Goal: Task Accomplishment & Management: Complete application form

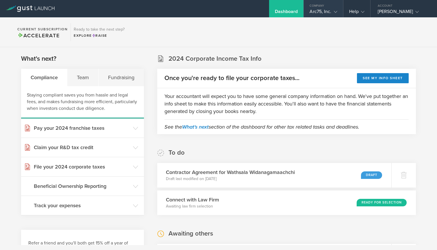
click at [325, 12] on div "Arc75, Inc." at bounding box center [323, 13] width 27 height 9
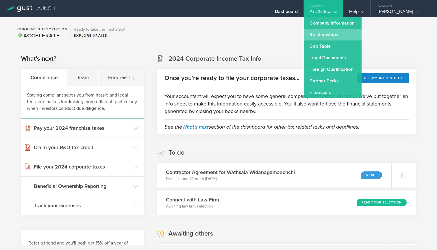
click at [329, 34] on link "Relationships" at bounding box center [333, 35] width 58 height 12
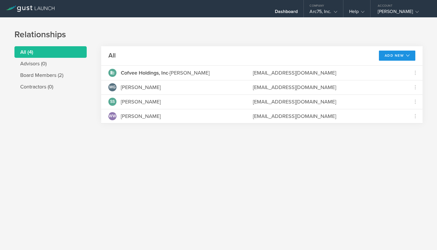
click at [396, 56] on button "Add New" at bounding box center [397, 56] width 37 height 10
click at [387, 77] on li "Add contractor" at bounding box center [394, 79] width 37 height 11
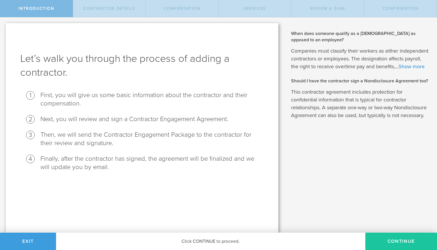
click at [412, 238] on button "Continue" at bounding box center [401, 241] width 72 height 17
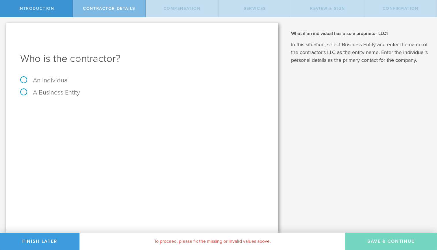
click at [51, 93] on label "A Business Entity" at bounding box center [50, 93] width 60 height 8
click at [4, 27] on input "A Business Entity" at bounding box center [2, 21] width 4 height 9
radio input "true"
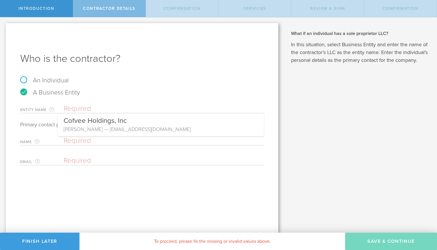
type input "V"
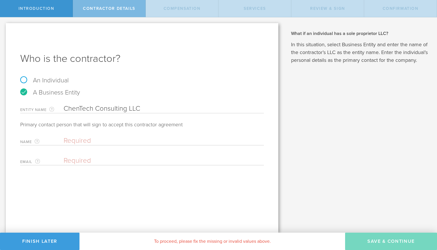
type input "ChenTech Consulting LLC"
type input "[PERSON_NAME]"
paste input "[EMAIL_ADDRESS][DOMAIN_NAME]"
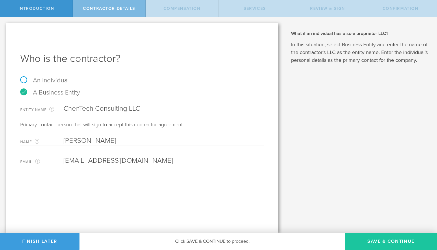
type input "[EMAIL_ADDRESS][DOMAIN_NAME]"
click at [380, 242] on button "Save & Continue" at bounding box center [391, 241] width 92 height 17
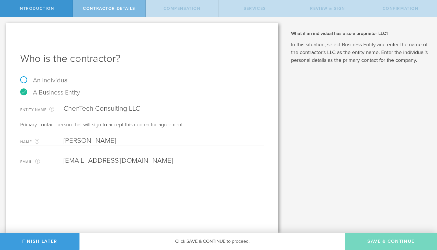
select select "none"
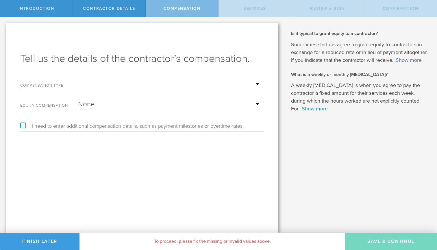
select select "monthlyRetainer"
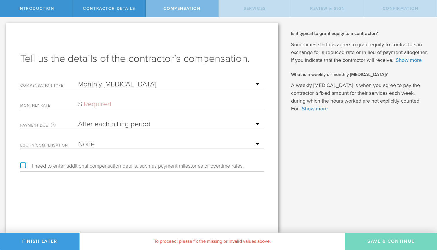
click at [96, 104] on input "text" at bounding box center [169, 104] width 183 height 9
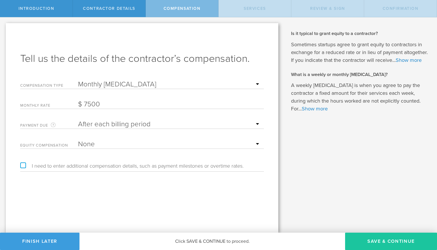
type input "7,500"
click at [395, 239] on button "Save & Continue" at bounding box center [391, 241] width 92 height 17
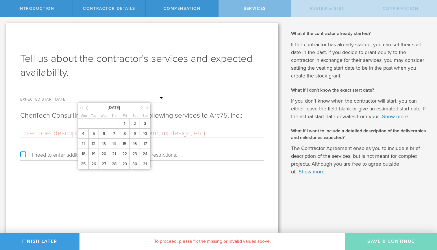
click at [118, 99] on input "text" at bounding box center [121, 98] width 87 height 9
click at [86, 107] on icon at bounding box center [87, 107] width 3 height 7
click at [93, 128] on span "1" at bounding box center [93, 124] width 10 height 10
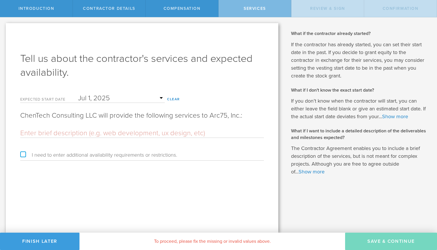
click at [95, 135] on input "text" at bounding box center [142, 133] width 244 height 9
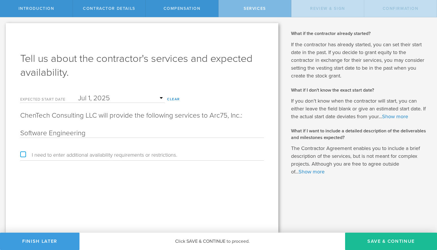
type input "Software Engineering"
click at [95, 182] on div "Tell us about the contractor's services and expected availability. Expected sta…" at bounding box center [142, 128] width 273 height 210
click at [367, 243] on button "Save & Continue" at bounding box center [391, 241] width 92 height 17
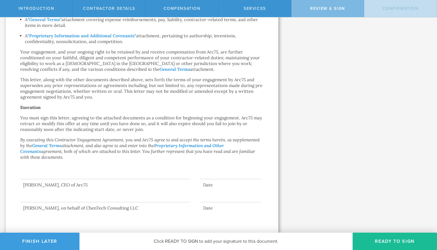
scroll to position [311, 0]
click at [407, 244] on button "Ready to Sign" at bounding box center [395, 241] width 84 height 17
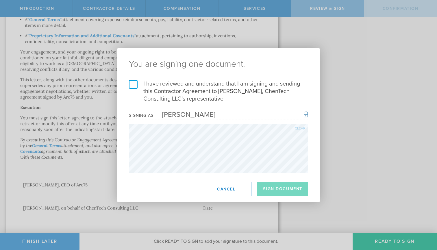
click at [132, 85] on label "I have reviewed and understand that I am signing and sending this Contractor Ag…" at bounding box center [218, 91] width 179 height 23
click at [0, 0] on input "I have reviewed and understand that I am signing and sending this Contractor Ag…" at bounding box center [0, 0] width 0 height 0
click at [286, 186] on button "Sign Document" at bounding box center [282, 189] width 51 height 14
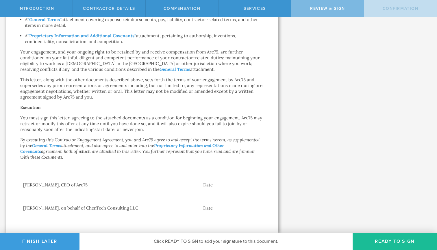
scroll to position [0, 0]
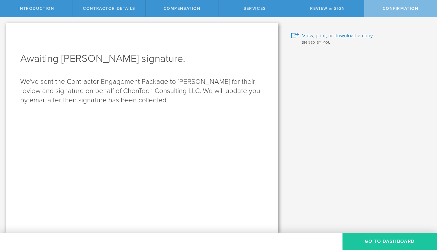
click at [376, 248] on button "Go To Dashboard" at bounding box center [390, 241] width 95 height 17
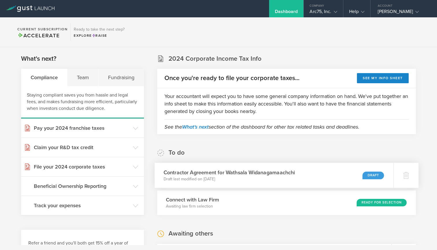
click at [374, 178] on div "Draft" at bounding box center [373, 175] width 21 height 8
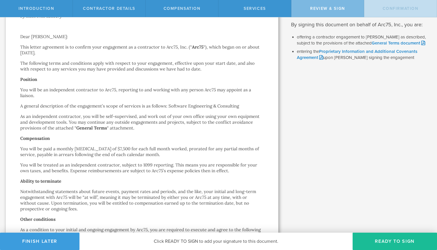
scroll to position [66, 0]
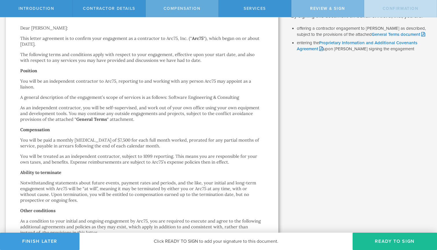
click at [186, 4] on div "Compensation" at bounding box center [182, 8] width 73 height 17
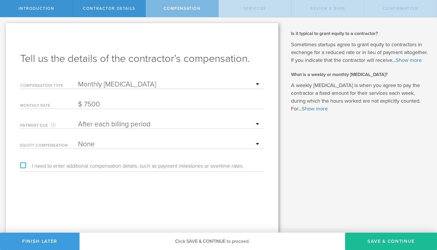
click at [108, 106] on input "7500" at bounding box center [169, 104] width 183 height 9
type input "7,000"
click at [341, 218] on div "When does someone qualify as a contractor as opposed to an employee? Companies …" at bounding box center [360, 124] width 153 height 215
click at [364, 242] on button "Save & Continue" at bounding box center [391, 241] width 92 height 17
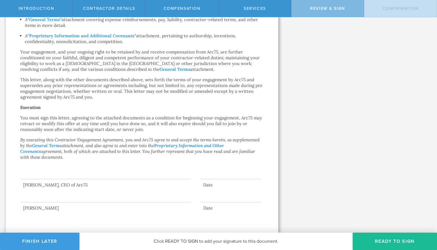
scroll to position [289, 0]
click at [376, 243] on button "Ready to Sign" at bounding box center [395, 241] width 84 height 17
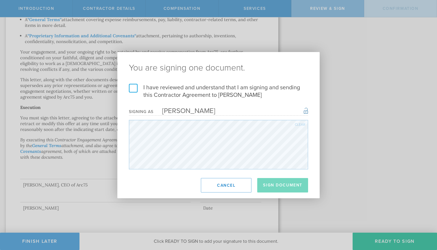
click at [134, 86] on label "I have reviewed and understand that I am signing and sending this Contractor Ag…" at bounding box center [218, 91] width 179 height 15
click at [0, 0] on input "I have reviewed and understand that I am signing and sending this Contractor Ag…" at bounding box center [0, 0] width 0 height 0
click at [289, 186] on button "Sign Document" at bounding box center [282, 185] width 51 height 14
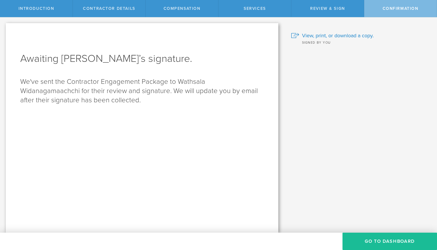
scroll to position [0, 0]
click at [367, 242] on button "Go To Dashboard" at bounding box center [390, 241] width 95 height 17
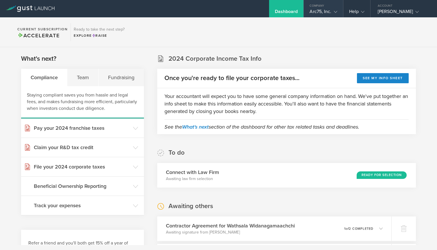
click at [334, 12] on icon at bounding box center [335, 11] width 3 height 3
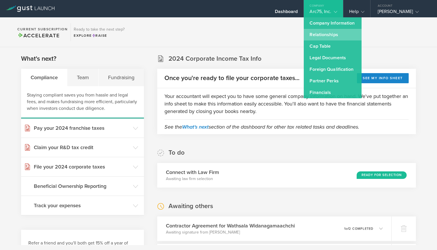
click at [337, 31] on link "Relationships" at bounding box center [333, 35] width 58 height 12
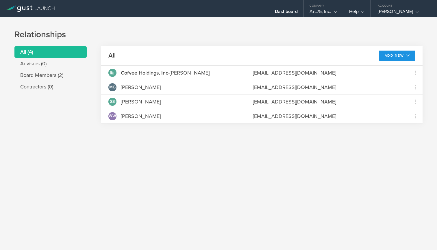
click at [391, 56] on button "Add New" at bounding box center [397, 56] width 37 height 10
click at [389, 80] on li "Add contractor" at bounding box center [394, 79] width 37 height 11
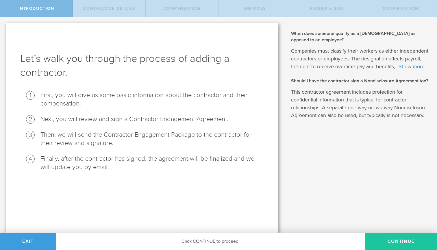
click at [395, 250] on button "Continue" at bounding box center [401, 241] width 72 height 17
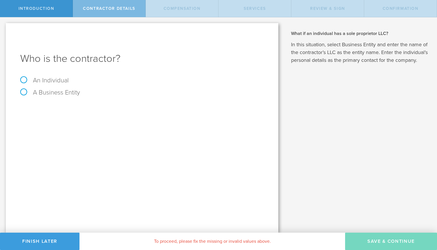
click at [40, 81] on label "An Individual" at bounding box center [44, 81] width 49 height 8
click at [4, 27] on input "An Individual" at bounding box center [2, 21] width 4 height 9
radio input "true"
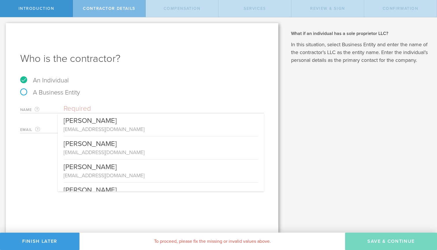
paste input "Tiroshan Madhushanka"
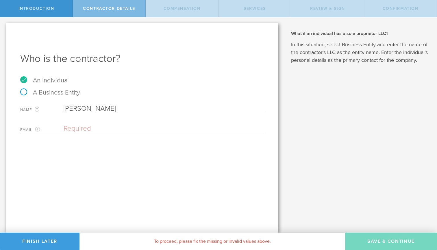
type input "Tiroshan Madhushanka"
click at [107, 124] on div "Email The email address of the person that you are hiring as a contractor. Plea…" at bounding box center [142, 127] width 244 height 12
click at [108, 126] on input "email" at bounding box center [162, 128] width 197 height 9
paste input "tiroshanm@gmail.com"
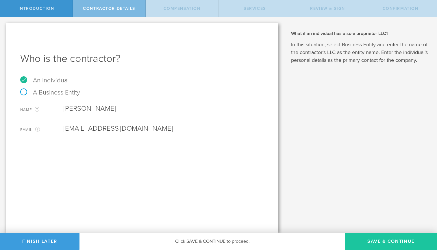
type input "tiroshanm@gmail.com"
click at [371, 239] on button "Save & Continue" at bounding box center [391, 241] width 92 height 17
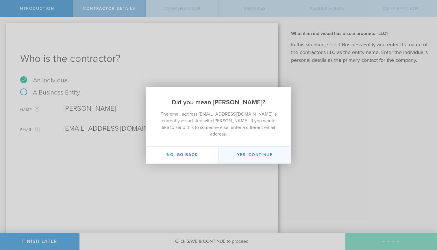
click at [259, 152] on button "Yes, continue" at bounding box center [255, 155] width 72 height 17
type input "Tiroshan Madushanka"
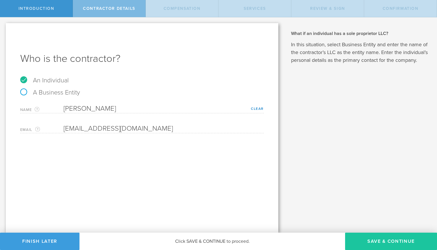
click at [387, 235] on button "Save & Continue" at bounding box center [391, 241] width 92 height 17
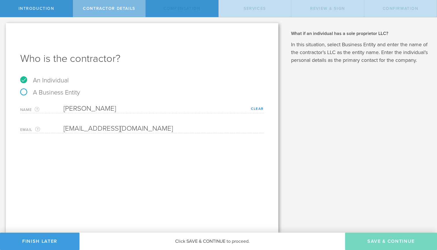
select select "none"
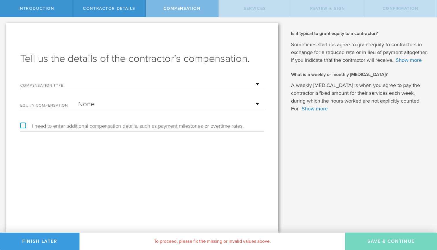
select select "monthlyRetainer"
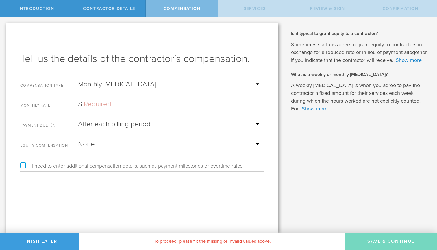
click at [91, 105] on input "text" at bounding box center [169, 104] width 183 height 9
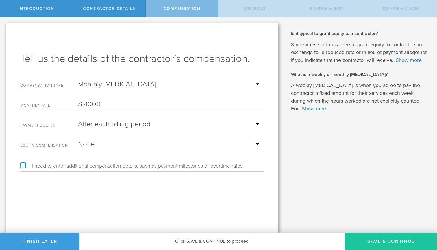
type input "4,000"
click at [370, 243] on button "Save & Continue" at bounding box center [391, 241] width 92 height 17
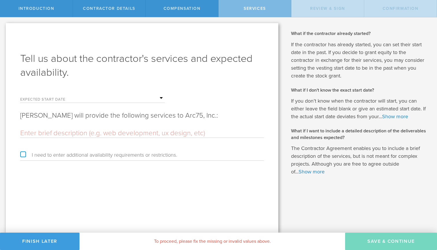
click at [126, 100] on input "text" at bounding box center [121, 98] width 87 height 9
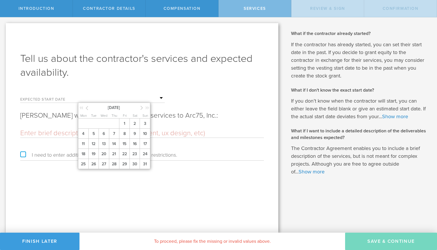
click at [86, 107] on icon at bounding box center [87, 107] width 3 height 7
click at [141, 108] on icon at bounding box center [142, 107] width 3 height 7
click at [125, 129] on span "1" at bounding box center [124, 124] width 10 height 10
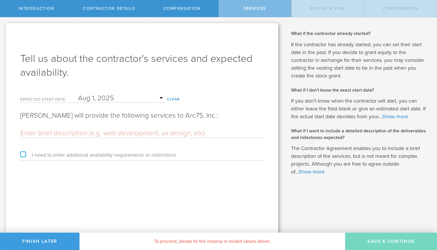
click at [90, 134] on input "text" at bounding box center [142, 133] width 244 height 9
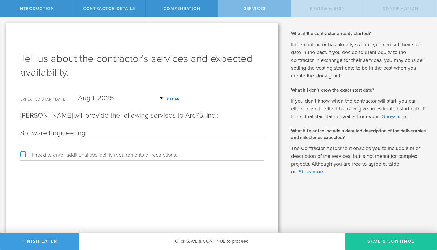
type input "Software Engineering"
click at [383, 246] on button "Save & Continue" at bounding box center [391, 241] width 92 height 17
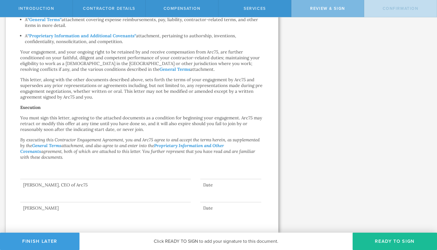
scroll to position [289, 0]
click at [408, 243] on button "Ready to Sign" at bounding box center [395, 241] width 84 height 17
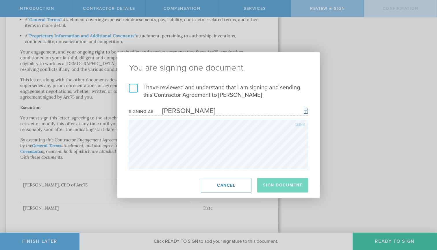
click at [134, 89] on label "I have reviewed and understand that I am signing and sending this Contractor Ag…" at bounding box center [218, 91] width 179 height 15
click at [0, 0] on input "I have reviewed and understand that I am signing and sending this Contractor Ag…" at bounding box center [0, 0] width 0 height 0
click at [284, 187] on button "Sign Document" at bounding box center [282, 185] width 51 height 14
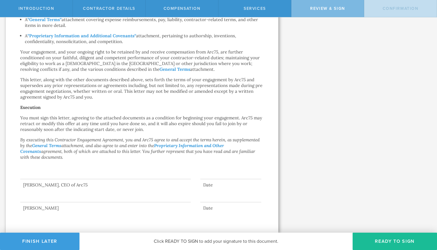
scroll to position [0, 0]
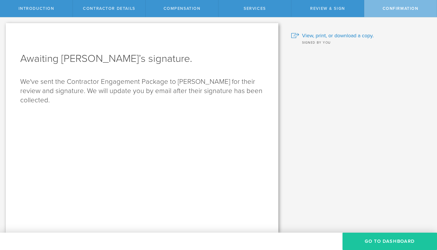
click at [379, 238] on button "Go To Dashboard" at bounding box center [390, 241] width 95 height 17
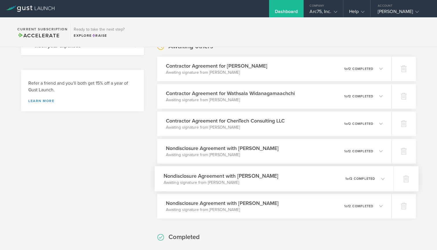
scroll to position [159, 0]
click at [380, 125] on icon at bounding box center [380, 124] width 10 height 5
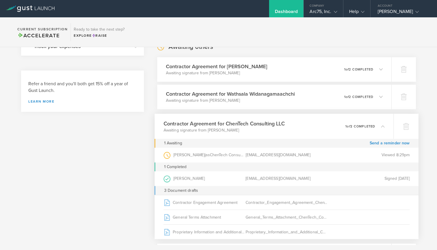
click at [380, 125] on icon at bounding box center [380, 125] width 10 height 5
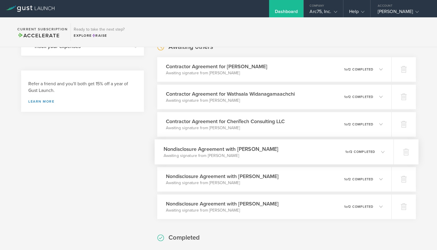
click at [379, 151] on icon at bounding box center [380, 151] width 10 height 5
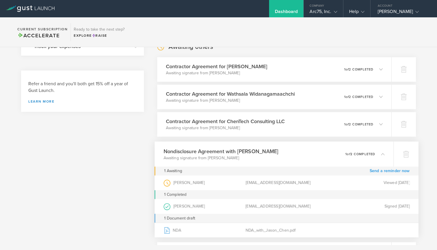
click at [384, 169] on link "Send a reminder now" at bounding box center [390, 171] width 40 height 9
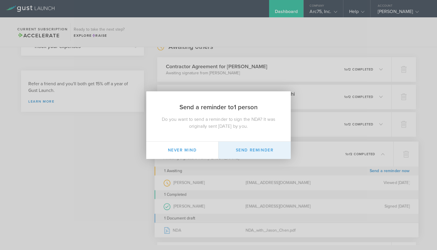
click at [261, 150] on button "Send Reminder" at bounding box center [255, 150] width 72 height 17
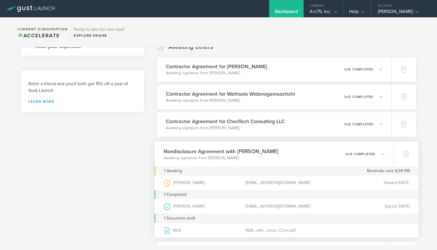
click at [381, 153] on icon at bounding box center [380, 153] width 10 height 5
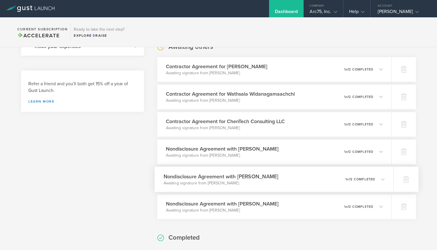
click at [380, 179] on icon at bounding box center [380, 179] width 10 height 5
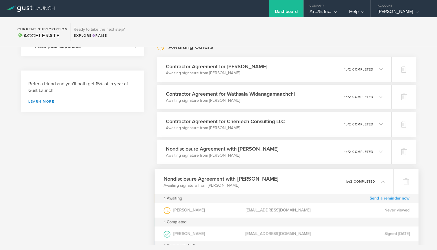
click at [386, 198] on link "Send a reminder now" at bounding box center [390, 198] width 40 height 9
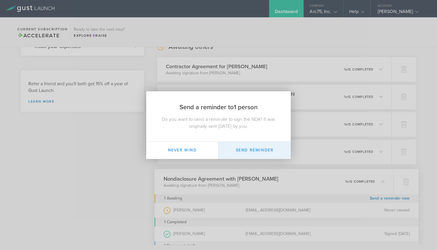
click at [252, 147] on button "Send Reminder" at bounding box center [255, 150] width 72 height 17
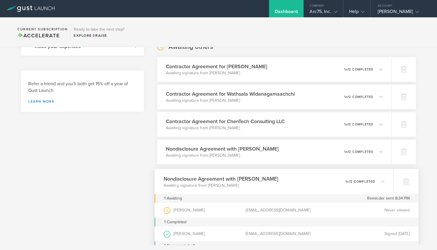
click at [381, 181] on icon at bounding box center [380, 181] width 10 height 5
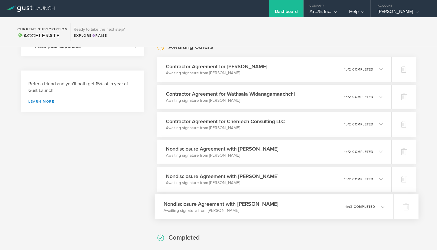
click at [381, 209] on icon at bounding box center [380, 206] width 10 height 5
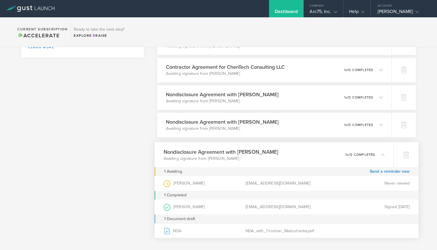
scroll to position [217, 0]
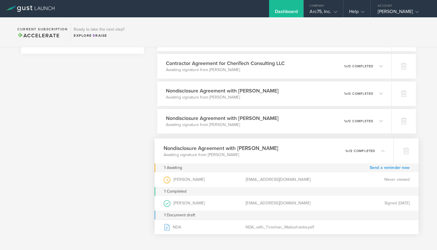
click at [391, 169] on link "Send a reminder now" at bounding box center [390, 167] width 40 height 9
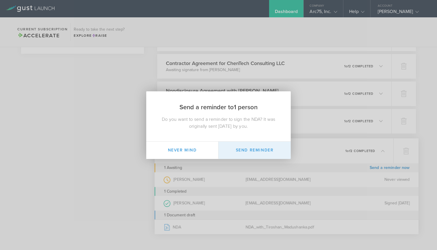
click at [259, 152] on button "Send Reminder" at bounding box center [255, 150] width 72 height 17
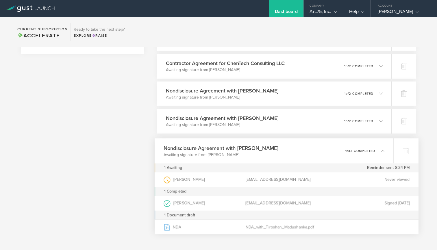
click at [379, 151] on icon at bounding box center [380, 150] width 10 height 5
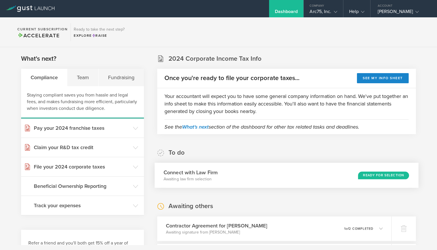
scroll to position [0, 0]
click at [335, 14] on icon at bounding box center [335, 11] width 3 height 3
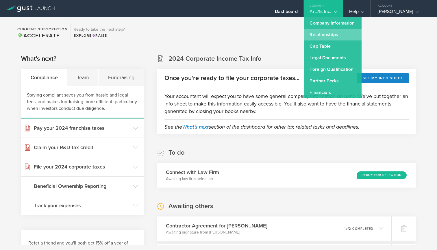
click at [334, 34] on link "Relationships" at bounding box center [333, 35] width 58 height 12
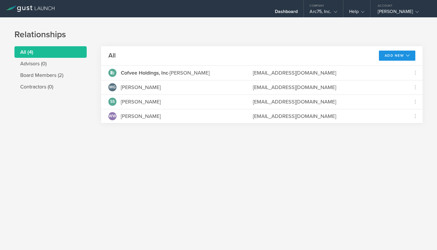
click at [391, 52] on button "Add New" at bounding box center [397, 56] width 37 height 10
click at [392, 82] on li "Add contractor" at bounding box center [394, 79] width 37 height 11
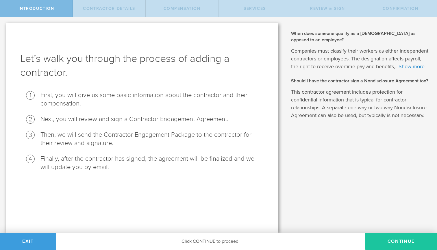
click at [401, 237] on button "Continue" at bounding box center [401, 241] width 72 height 17
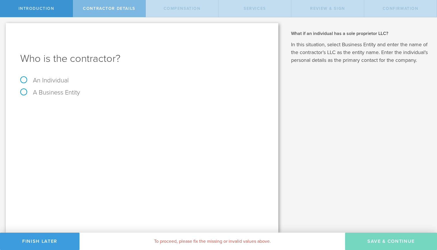
click at [63, 93] on label "A Business Entity" at bounding box center [50, 93] width 60 height 8
click at [4, 27] on input "A Business Entity" at bounding box center [2, 21] width 4 height 9
radio input "true"
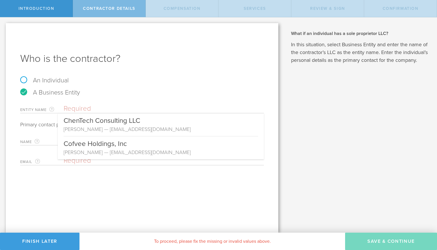
paste input "AVNN SOLUTION INC"
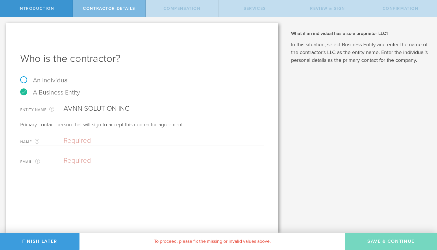
type input "AVNN SOLUTION INC"
paste input "[EMAIL_ADDRESS][DOMAIN_NAME]"
type input "[EMAIL_ADDRESS][DOMAIN_NAME]"
click at [102, 143] on input "text" at bounding box center [162, 140] width 197 height 9
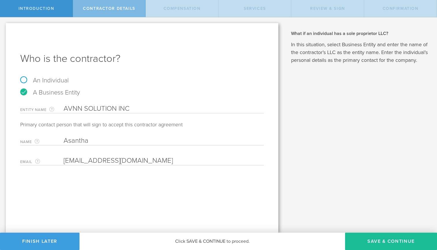
type input "Asantha"
click at [309, 162] on div "When does someone qualify as a [DEMOGRAPHIC_DATA] as opposed to an employee? Co…" at bounding box center [360, 124] width 153 height 215
click at [377, 242] on button "Save & Continue" at bounding box center [391, 241] width 92 height 17
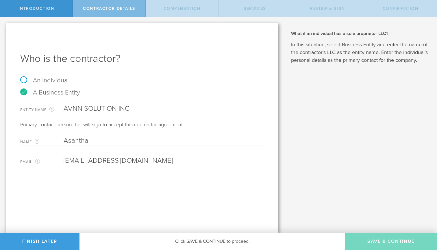
select select "none"
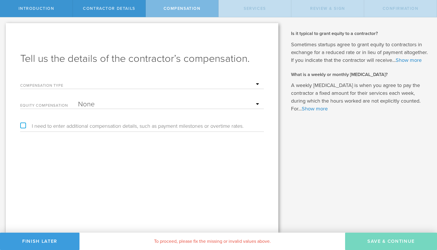
select select "monthlyRetainer"
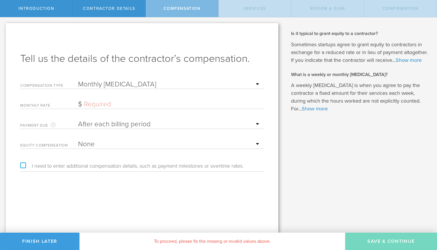
click at [87, 104] on input "text" at bounding box center [169, 104] width 183 height 9
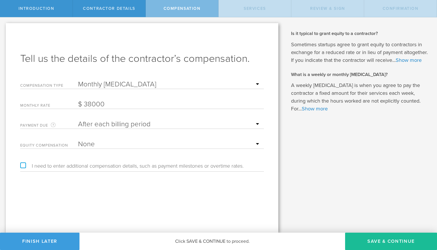
drag, startPoint x: 114, startPoint y: 104, endPoint x: 57, endPoint y: 101, distance: 57.1
click at [57, 101] on div "monthly rate 38000 The monthly rate must be at least $1" at bounding box center [142, 103] width 244 height 12
paste input "text"
type input "3"
type input "27,650"
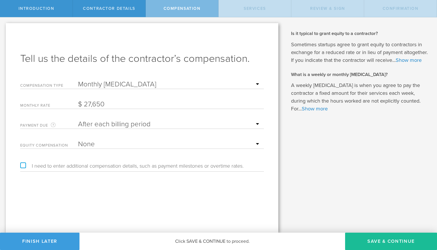
click at [395, 200] on div "When does someone qualify as a [DEMOGRAPHIC_DATA] as opposed to an employee? Co…" at bounding box center [360, 124] width 153 height 215
click at [404, 243] on button "Save & Continue" at bounding box center [391, 241] width 92 height 17
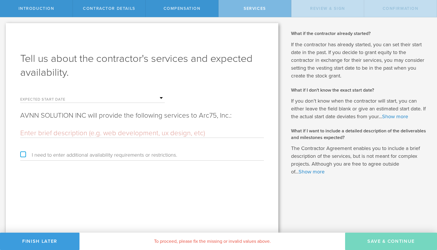
click at [77, 97] on div "Expected start date Mon Tue Wed Thu Fri Sat Sun" at bounding box center [92, 97] width 145 height 12
click at [69, 100] on label "Expected start date" at bounding box center [49, 100] width 58 height 5
click at [161, 98] on input "text" at bounding box center [121, 98] width 87 height 9
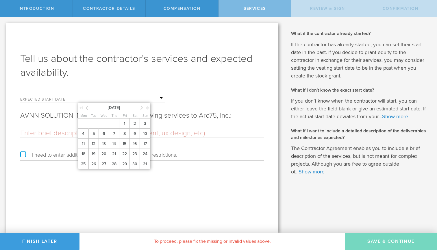
click at [88, 107] on icon at bounding box center [87, 107] width 3 height 7
click at [94, 129] on span "1" at bounding box center [93, 124] width 10 height 10
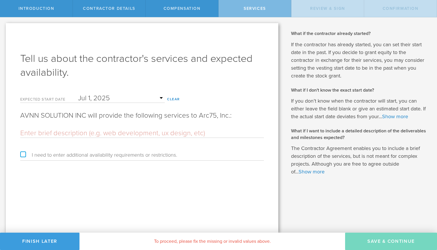
click at [105, 133] on input "text" at bounding box center [142, 133] width 244 height 9
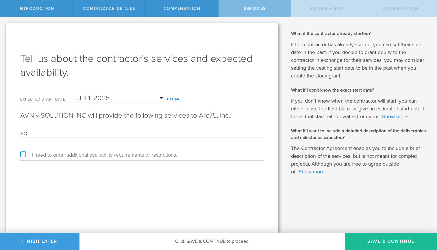
type input "s"
type input "Software Engineering"
click at [122, 173] on div "Tell us about the contractor's services and expected availability. Expected sta…" at bounding box center [142, 128] width 273 height 210
click at [392, 241] on button "Save & Continue" at bounding box center [391, 241] width 92 height 17
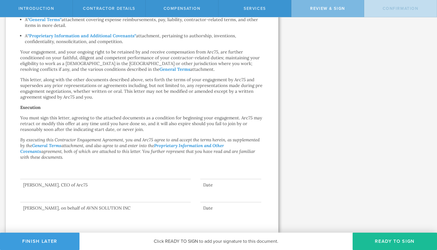
scroll to position [311, 0]
click at [398, 239] on button "Ready to Sign" at bounding box center [395, 241] width 84 height 17
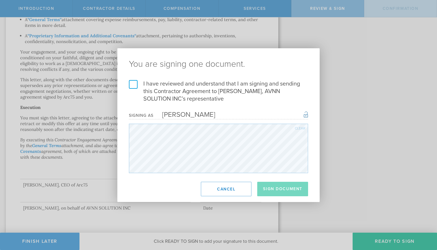
click at [134, 85] on label "I have reviewed and understand that I am signing and sending this Contractor Ag…" at bounding box center [218, 91] width 179 height 23
click at [0, 0] on input "I have reviewed and understand that I am signing and sending this Contractor Ag…" at bounding box center [0, 0] width 0 height 0
click at [273, 195] on button "Sign Document" at bounding box center [282, 189] width 51 height 14
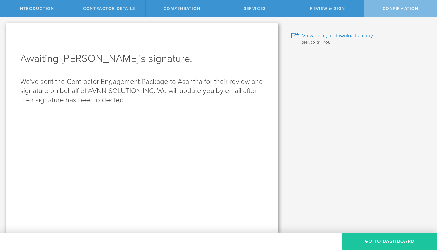
click at [398, 241] on button "Go To Dashboard" at bounding box center [390, 241] width 95 height 17
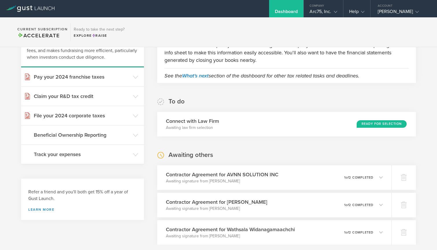
scroll to position [66, 0]
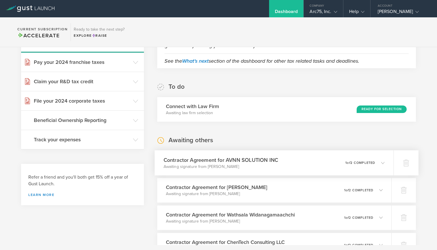
click at [341, 166] on div "Contractor Agreement for AVNN SOLUTION INC Awaiting signature from Asantha 0 un…" at bounding box center [274, 162] width 239 height 25
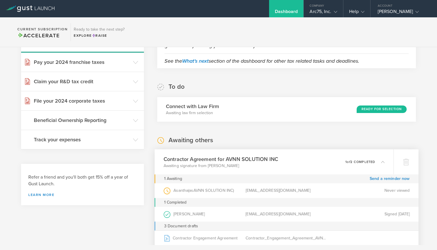
click at [341, 166] on div "Contractor Agreement for AVNN SOLUTION INC Awaiting signature from Asantha 0 un…" at bounding box center [274, 161] width 239 height 25
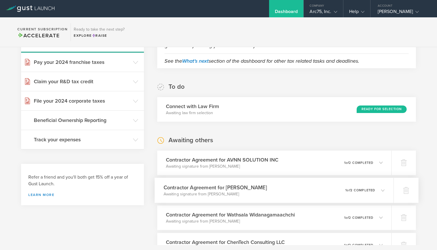
click at [367, 185] on div "Contractor Agreement for Tiroshan Madushanka Awaiting signature from Tiroshan M…" at bounding box center [274, 190] width 239 height 25
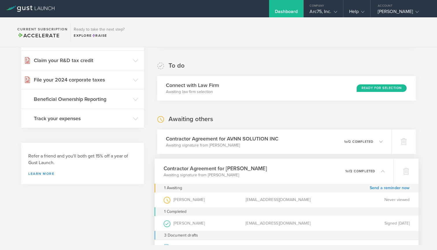
scroll to position [89, 0]
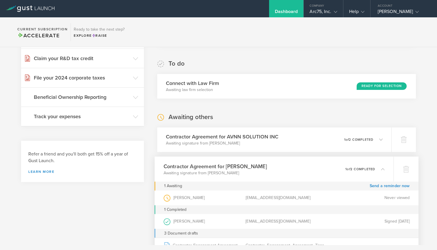
click at [372, 169] on p "1 of 2 completed" at bounding box center [361, 168] width 30 height 3
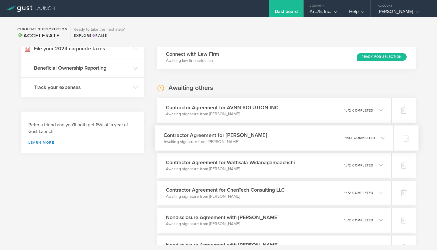
scroll to position [124, 0]
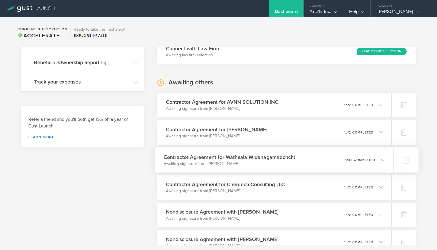
click at [372, 158] on div "0 undeliverable 1 of 2 completed" at bounding box center [365, 160] width 39 height 10
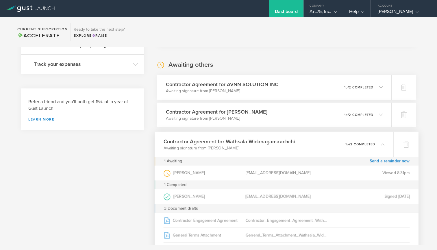
scroll to position [144, 0]
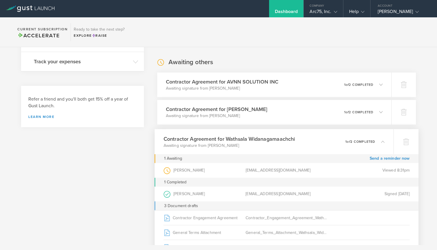
click at [372, 142] on p "1 of 2 completed" at bounding box center [361, 141] width 30 height 3
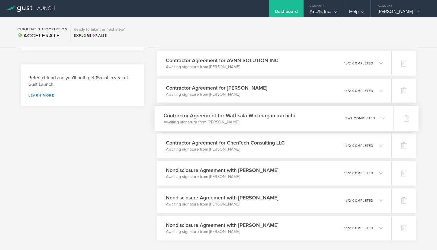
scroll to position [173, 0]
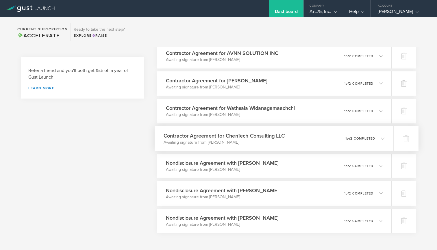
click at [372, 141] on div "0 undeliverable 1 of 2 completed" at bounding box center [365, 139] width 39 height 10
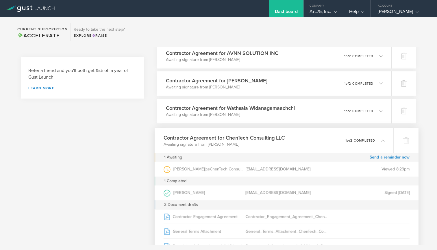
click at [372, 141] on p "1 of 2 completed" at bounding box center [361, 140] width 30 height 3
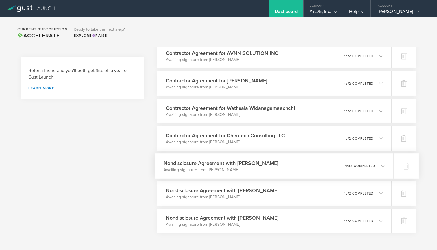
click at [374, 169] on div "0 undeliverable 1 of 2 completed" at bounding box center [365, 166] width 39 height 10
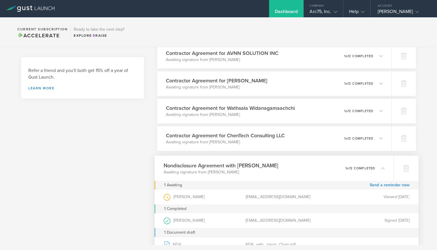
click at [374, 168] on p "1 of 2 completed" at bounding box center [361, 168] width 30 height 3
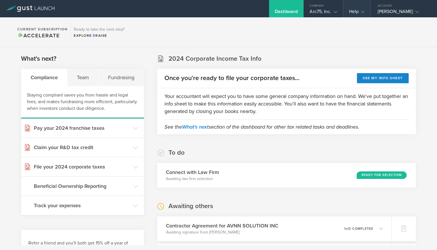
scroll to position [0, 0]
click at [331, 14] on div "Arc75, Inc." at bounding box center [323, 13] width 27 height 9
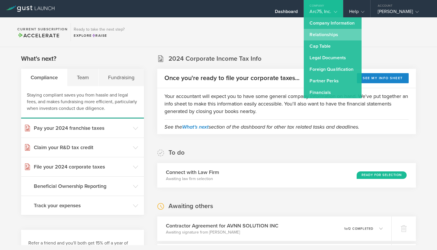
click at [334, 32] on link "Relationships" at bounding box center [333, 35] width 58 height 12
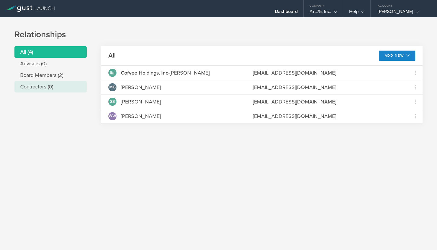
click at [47, 87] on li "Contractors (0)" at bounding box center [50, 87] width 72 height 12
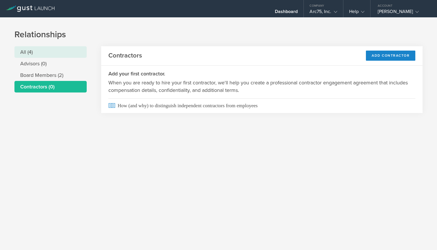
click at [28, 47] on li "All (4)" at bounding box center [50, 52] width 72 height 12
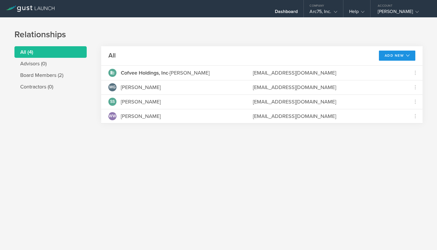
click at [392, 54] on button "Add New" at bounding box center [397, 56] width 37 height 10
click at [389, 82] on li "Add contractor" at bounding box center [394, 79] width 37 height 11
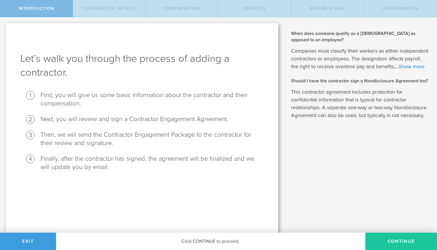
click at [417, 244] on button "Continue" at bounding box center [401, 241] width 72 height 17
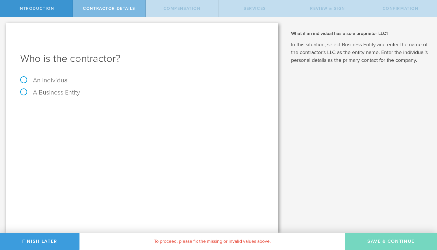
click at [40, 89] on label "A Business Entity" at bounding box center [50, 93] width 60 height 8
click at [4, 27] on input "A Business Entity" at bounding box center [2, 21] width 4 height 9
radio input "true"
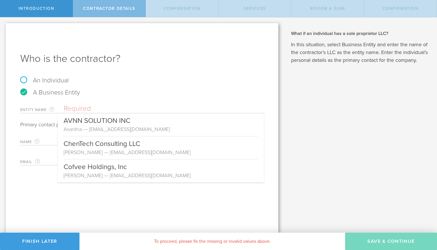
paste input "MAPLE ARK INC."
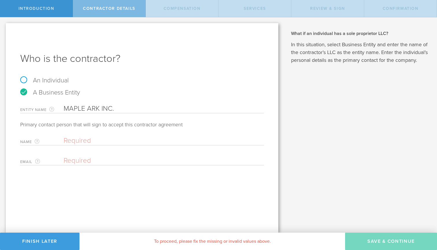
type input "MAPLE ARK INC."
paste input "[PERSON_NAME]"
type input "[PERSON_NAME]"
click at [99, 160] on input "email" at bounding box center [162, 160] width 197 height 9
paste input "[EMAIL_ADDRESS][DOMAIN_NAME]"
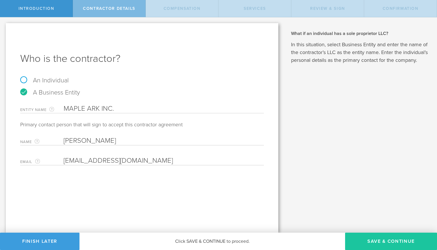
type input "[EMAIL_ADDRESS][DOMAIN_NAME]"
click at [395, 237] on button "Save & Continue" at bounding box center [391, 241] width 92 height 17
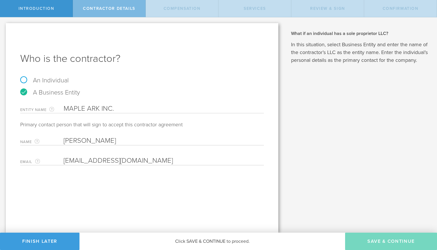
select select "none"
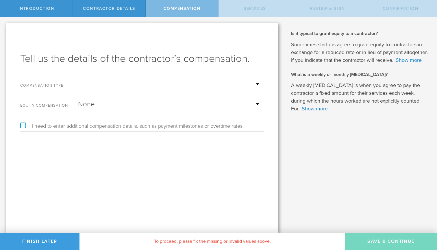
select select "monthlyRetainer"
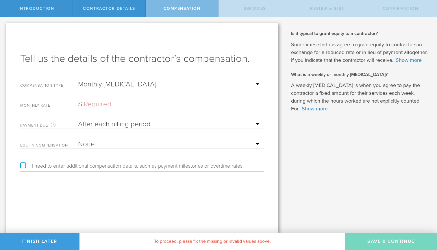
click at [100, 105] on input "text" at bounding box center [169, 104] width 183 height 9
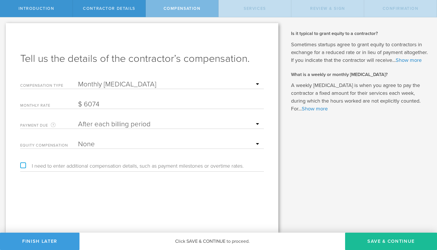
type input "6,074"
click at [167, 179] on div "Tell us the details of the contractor’s compensation. Compensation Type Hourly …" at bounding box center [142, 128] width 273 height 210
click at [383, 243] on button "Save & Continue" at bounding box center [391, 241] width 92 height 17
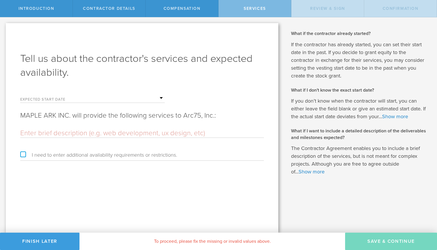
click at [86, 99] on input "text" at bounding box center [121, 98] width 87 height 9
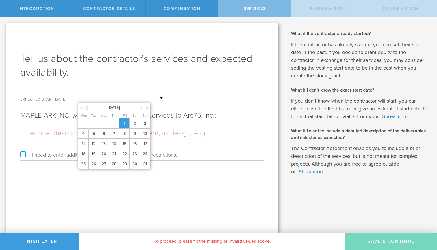
click at [125, 127] on span "1" at bounding box center [124, 124] width 10 height 10
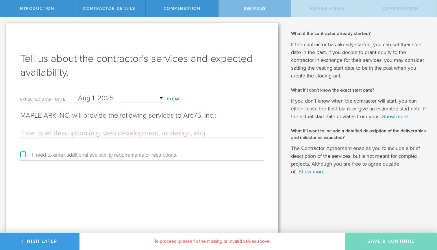
click at [103, 97] on input "text" at bounding box center [121, 98] width 87 height 9
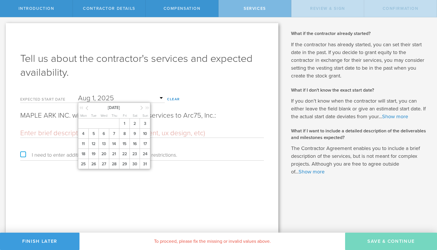
click at [89, 109] on div at bounding box center [84, 109] width 10 height 6
click at [87, 107] on icon at bounding box center [87, 107] width 3 height 7
click at [89, 128] on span "1" at bounding box center [93, 124] width 10 height 10
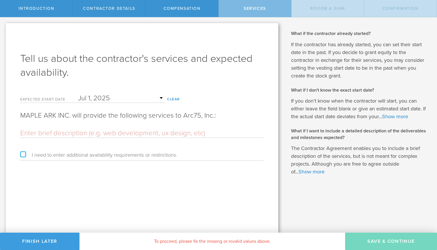
click at [141, 188] on div "Tell us about the contractor's services and expected availability. Expected sta…" at bounding box center [142, 128] width 273 height 210
click at [156, 134] on input "text" at bounding box center [142, 133] width 244 height 9
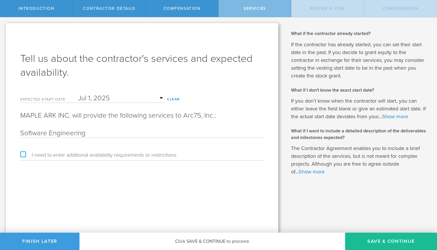
type input "Software Engineering"
click at [197, 192] on div "Tell us about the contractor's services and expected availability. Expected sta…" at bounding box center [142, 128] width 273 height 210
click at [384, 239] on button "Save & Continue" at bounding box center [391, 241] width 92 height 17
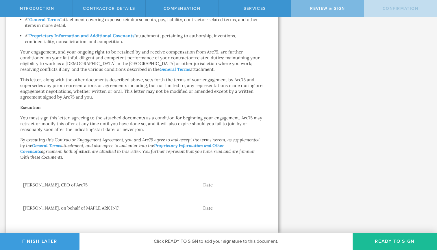
scroll to position [311, 0]
click at [374, 237] on button "Ready to Sign" at bounding box center [395, 241] width 84 height 17
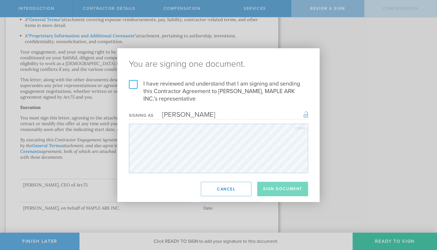
click at [133, 83] on label "I have reviewed and understand that I am signing and sending this Contractor Ag…" at bounding box center [218, 91] width 179 height 23
click at [0, 0] on input "I have reviewed and understand that I am signing and sending this Contractor Ag…" at bounding box center [0, 0] width 0 height 0
click at [273, 188] on button "Sign Document" at bounding box center [282, 189] width 51 height 14
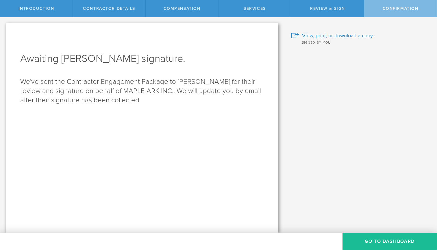
scroll to position [0, 0]
click at [407, 245] on button "Go To Dashboard" at bounding box center [390, 241] width 95 height 17
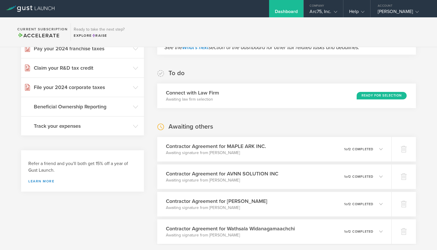
scroll to position [82, 0]
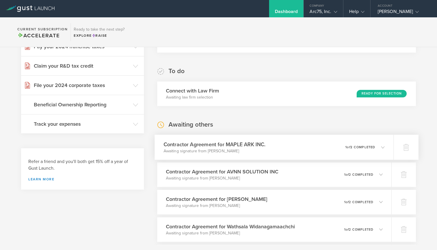
click at [382, 146] on icon at bounding box center [382, 146] width 3 height 3
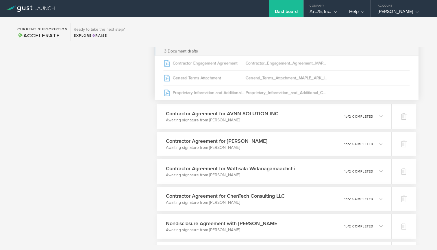
scroll to position [247, 0]
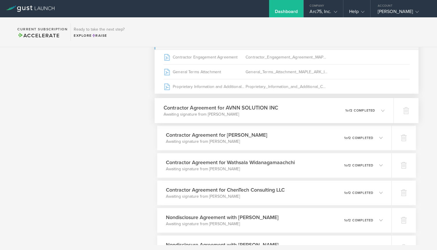
click at [378, 112] on icon at bounding box center [380, 110] width 10 height 5
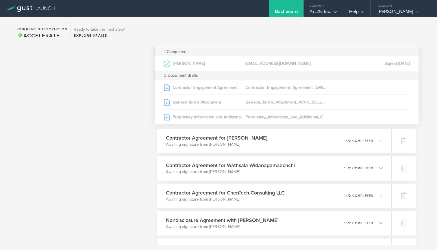
click at [230, 1] on div "Dashboard Company Arc75, Inc. Company Information Relationships Cap Table Manag…" at bounding box center [276, 8] width 322 height 17
